Goal: Transaction & Acquisition: Obtain resource

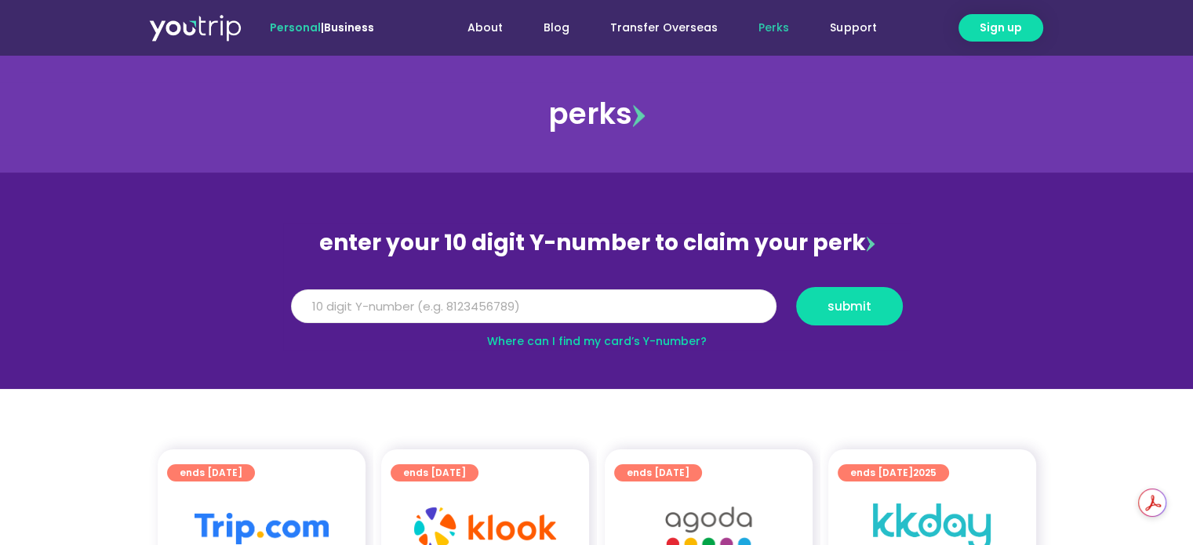
click at [644, 307] on input "Y Number" at bounding box center [534, 306] width 486 height 35
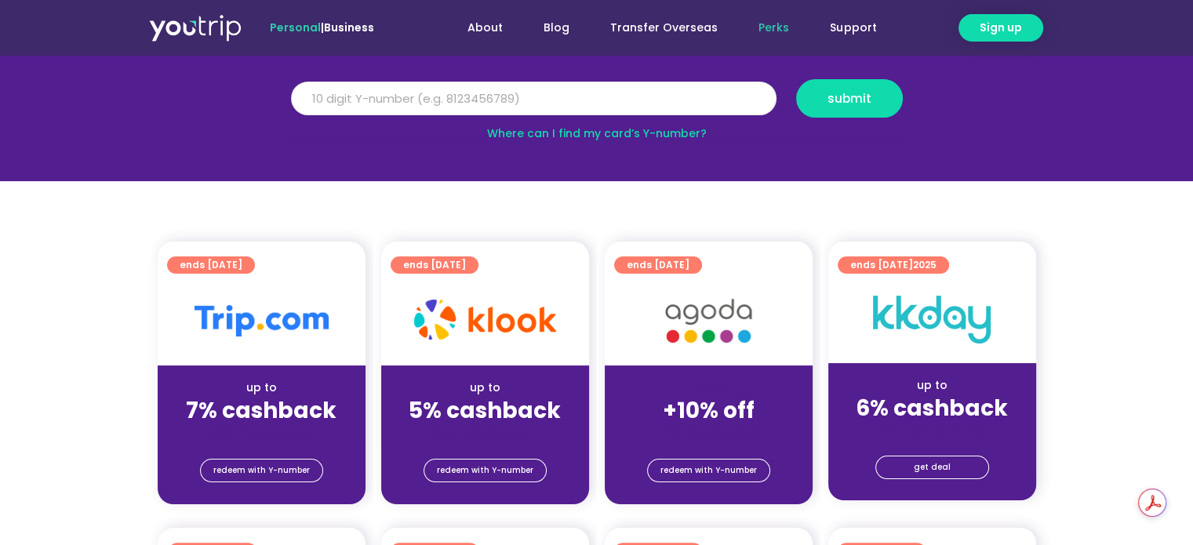
scroll to position [235, 0]
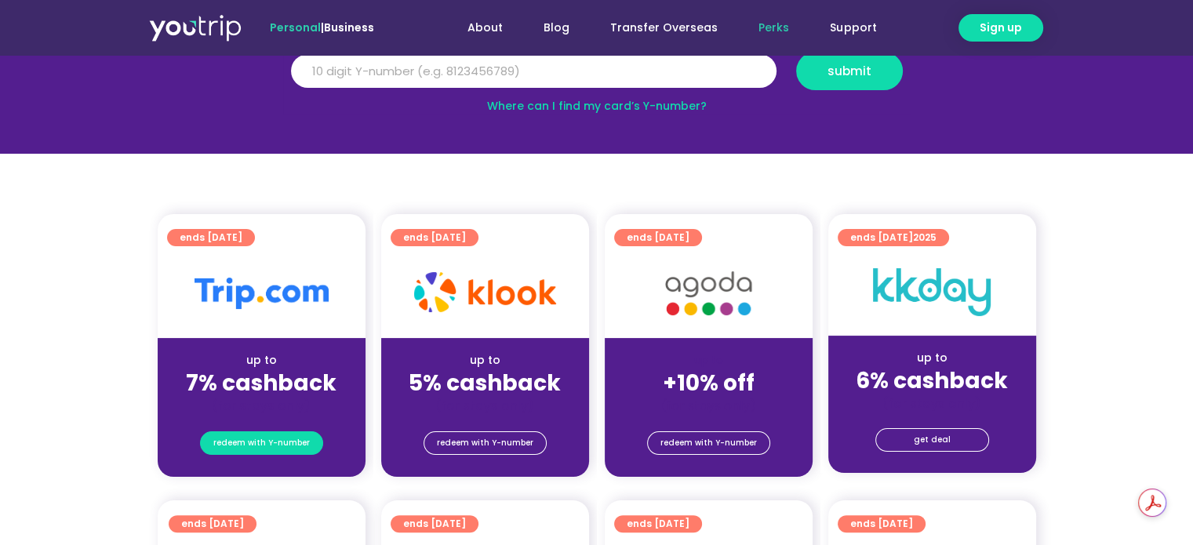
click at [282, 445] on span "redeem with Y-number" at bounding box center [261, 443] width 96 height 22
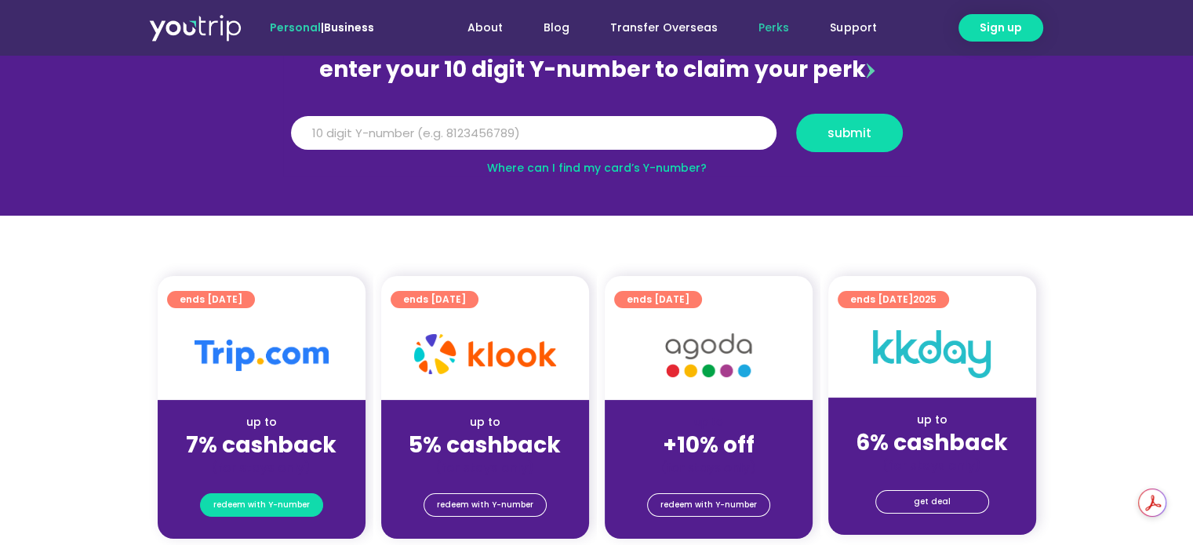
scroll to position [173, 0]
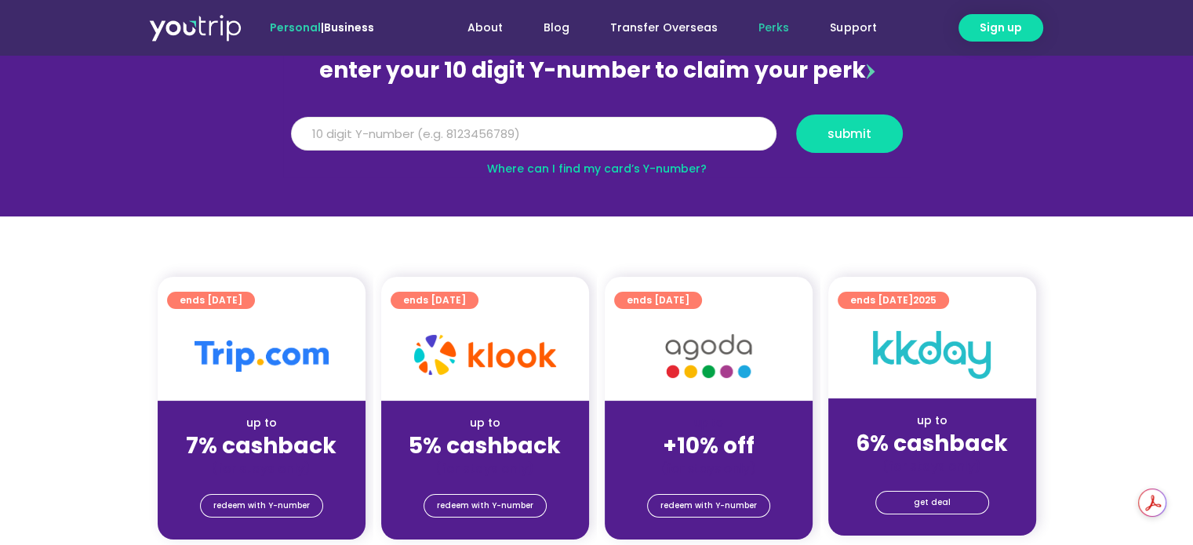
click at [442, 132] on input "Y Number" at bounding box center [534, 134] width 486 height 35
type input "8117094201"
click at [848, 136] on span "submit" at bounding box center [850, 134] width 44 height 12
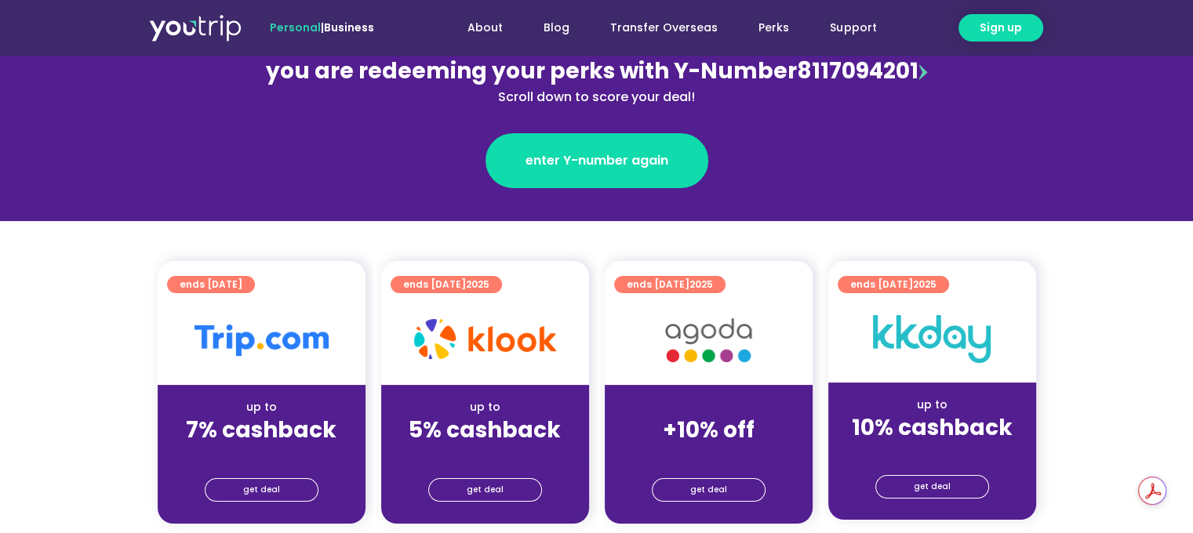
scroll to position [235, 0]
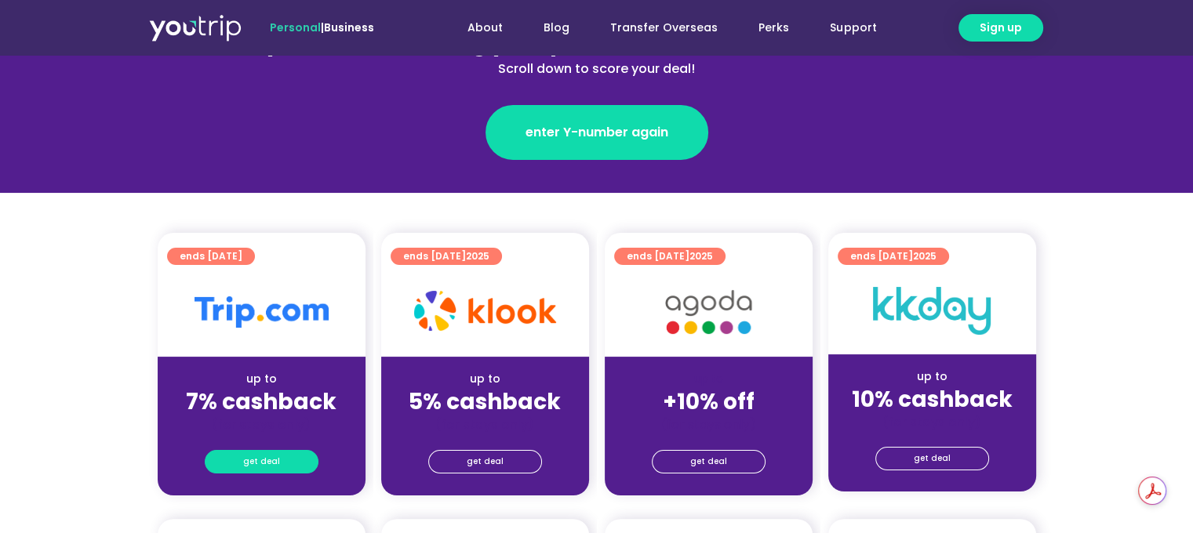
click at [248, 460] on span "get deal" at bounding box center [261, 462] width 37 height 22
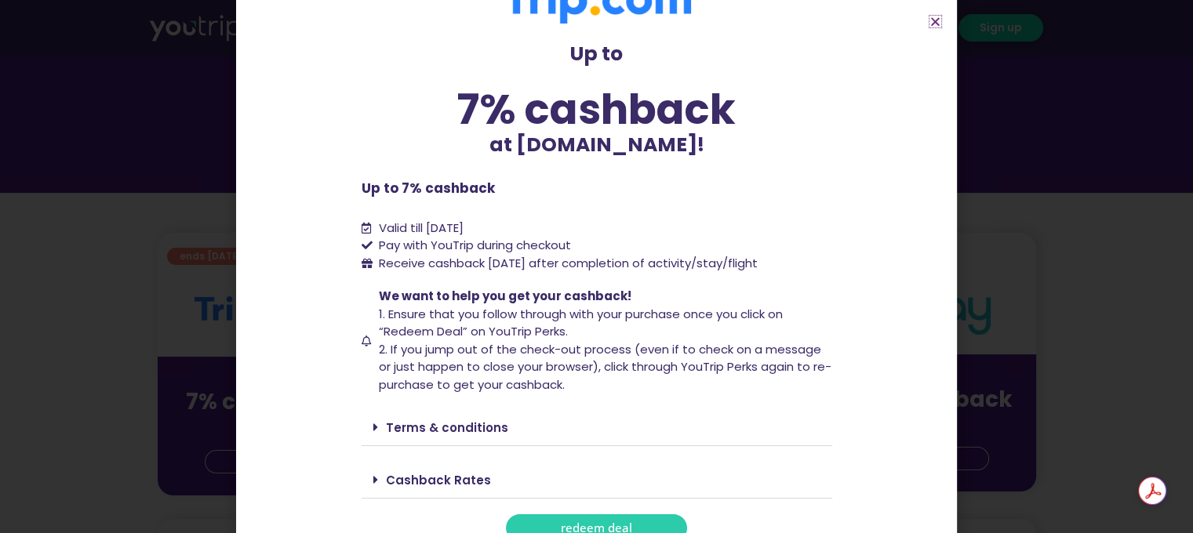
scroll to position [64, 0]
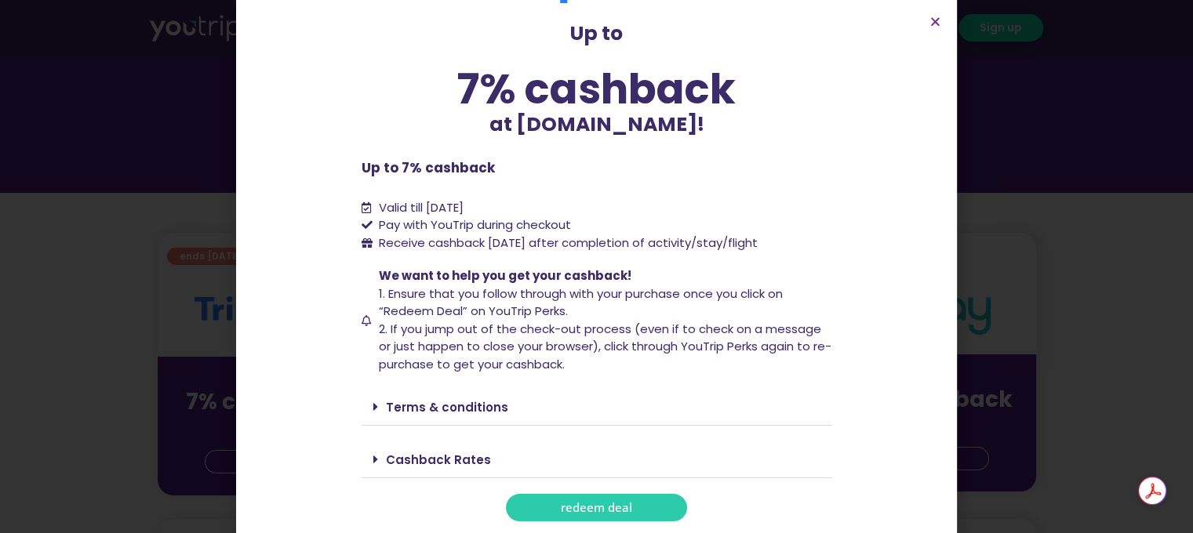
click at [592, 509] on span "redeem deal" at bounding box center [596, 508] width 71 height 12
